Goal: Information Seeking & Learning: Check status

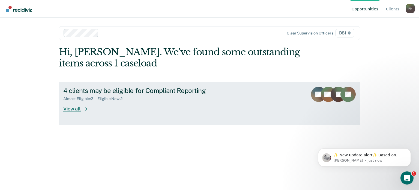
click at [274, 92] on link "4 clients may be eligible for Compliant Reporting Almost Eligible : 2 Eligible …" at bounding box center [209, 103] width 301 height 43
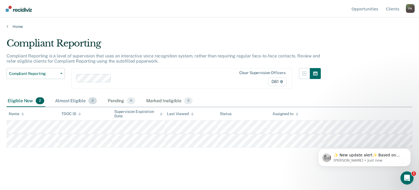
click at [76, 102] on div "Almost Eligible 2" at bounding box center [76, 101] width 44 height 12
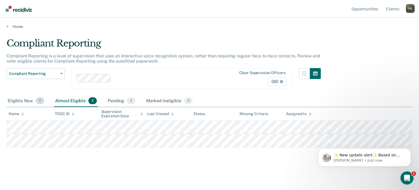
click at [14, 102] on div "Eligible Now 2" at bounding box center [26, 101] width 39 height 12
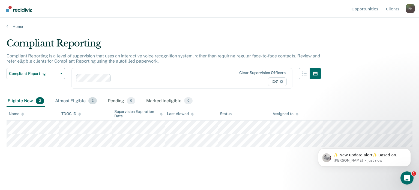
click at [63, 96] on div "Almost Eligible 2" at bounding box center [76, 101] width 44 height 12
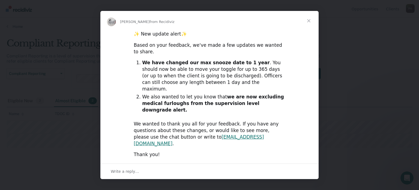
click at [308, 31] on span "Close" at bounding box center [309, 21] width 20 height 20
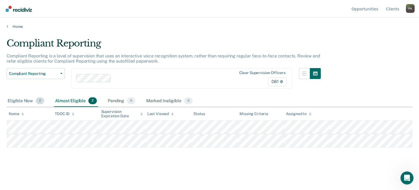
click at [20, 98] on div "Eligible Now 2" at bounding box center [26, 101] width 39 height 12
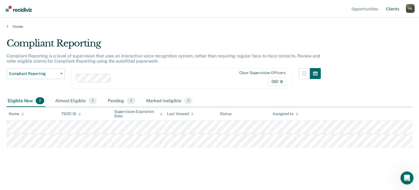
click at [392, 9] on link "Client s" at bounding box center [393, 8] width 16 height 17
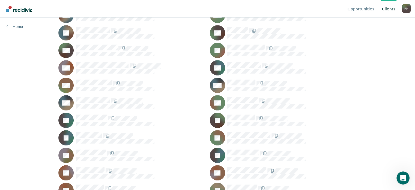
scroll to position [382, 0]
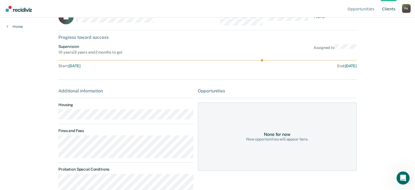
scroll to position [27, 0]
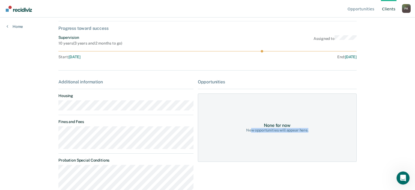
drag, startPoint x: 317, startPoint y: 142, endPoint x: 251, endPoint y: 130, distance: 67.6
click at [251, 130] on div "None for now New opportunities will appear here." at bounding box center [277, 127] width 159 height 68
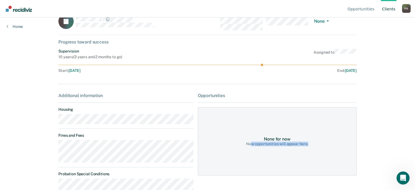
scroll to position [0, 0]
